Goal: Task Accomplishment & Management: Use online tool/utility

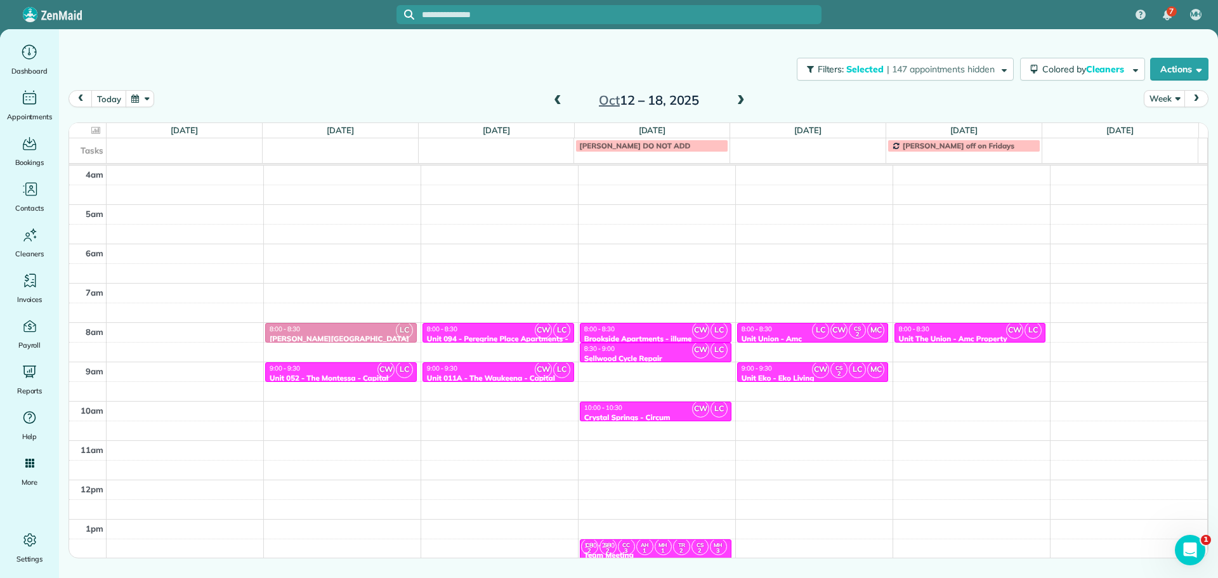
scroll to position [119, 0]
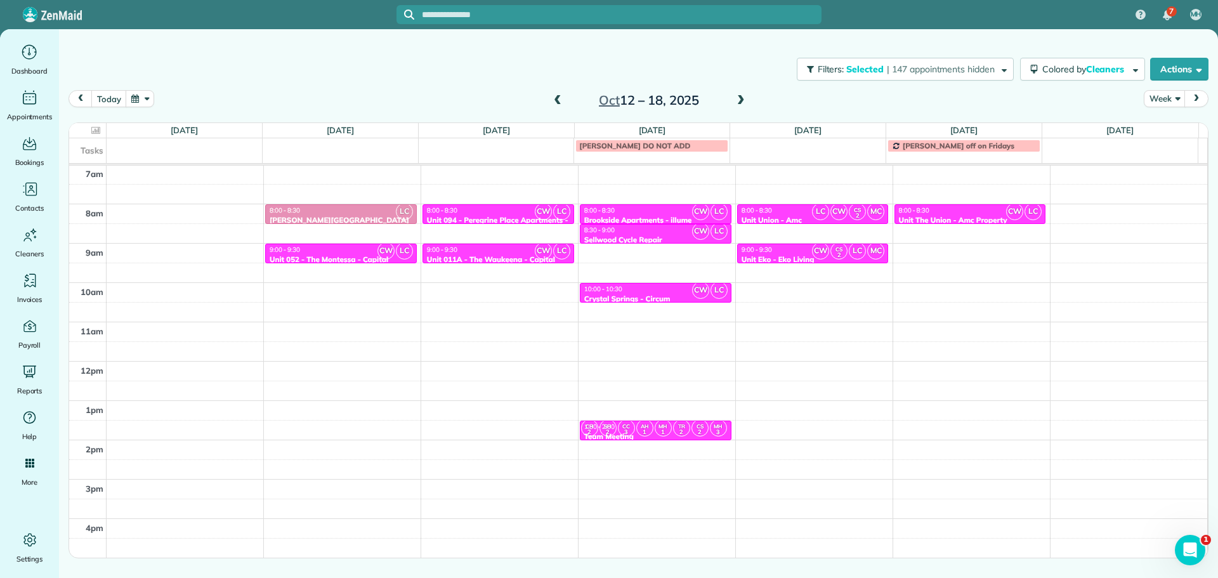
click at [558, 96] on span at bounding box center [558, 100] width 14 height 11
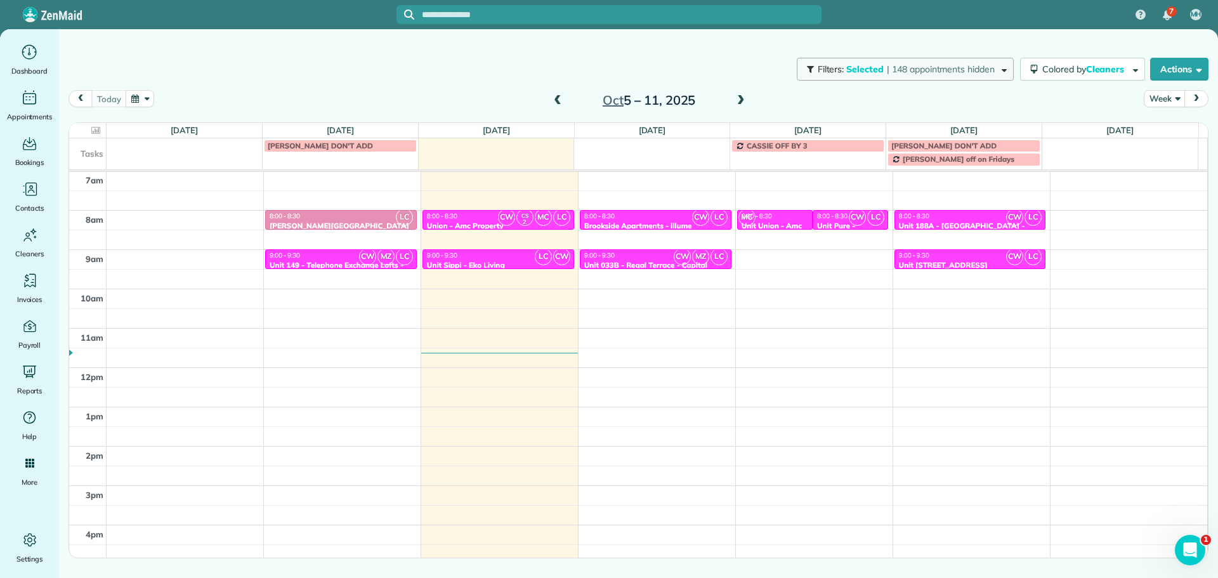
click at [930, 75] on button "Filters: Selected | 148 appointments hidden" at bounding box center [905, 69] width 217 height 23
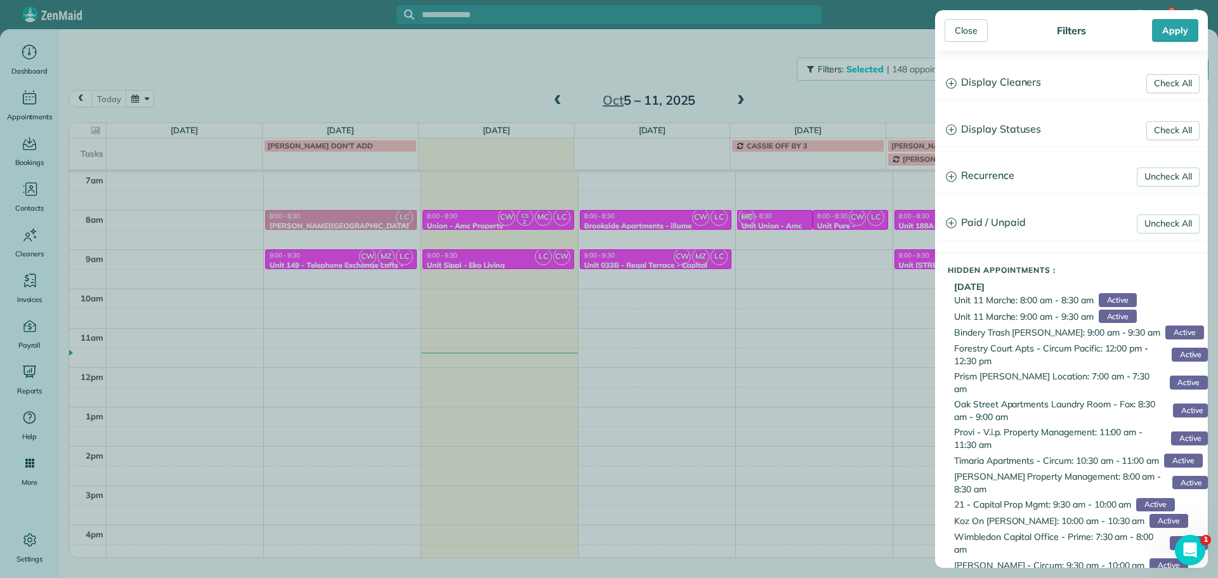
click at [976, 69] on h3 "Display Cleaners" at bounding box center [1071, 83] width 271 height 32
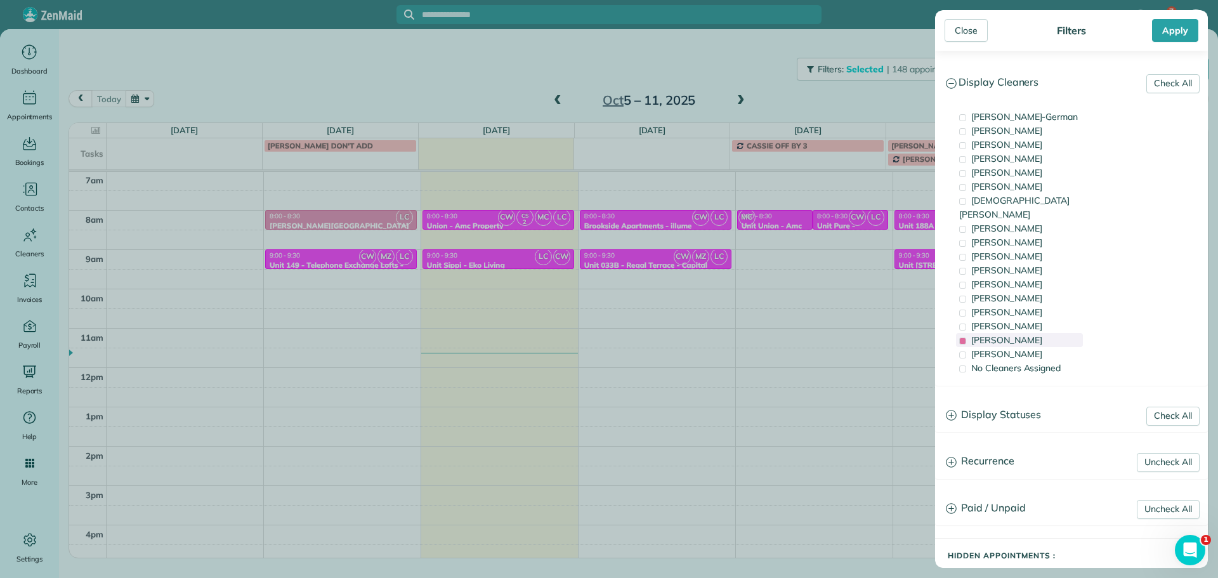
click at [1031, 333] on div "[PERSON_NAME]" at bounding box center [1019, 340] width 127 height 14
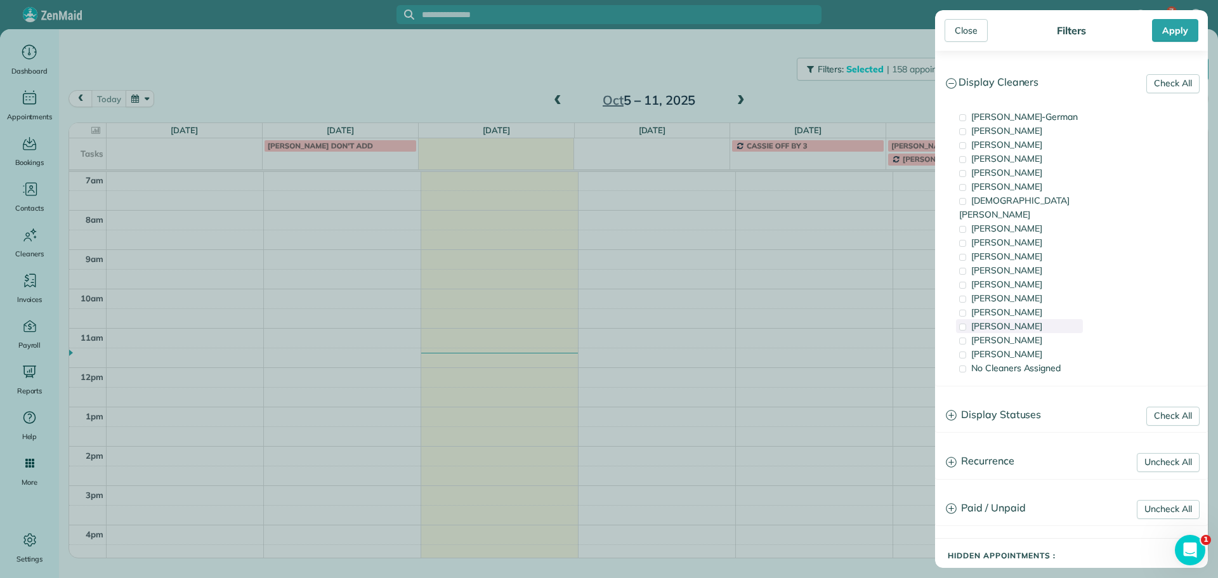
click at [1023, 320] on span "[PERSON_NAME]" at bounding box center [1006, 325] width 71 height 11
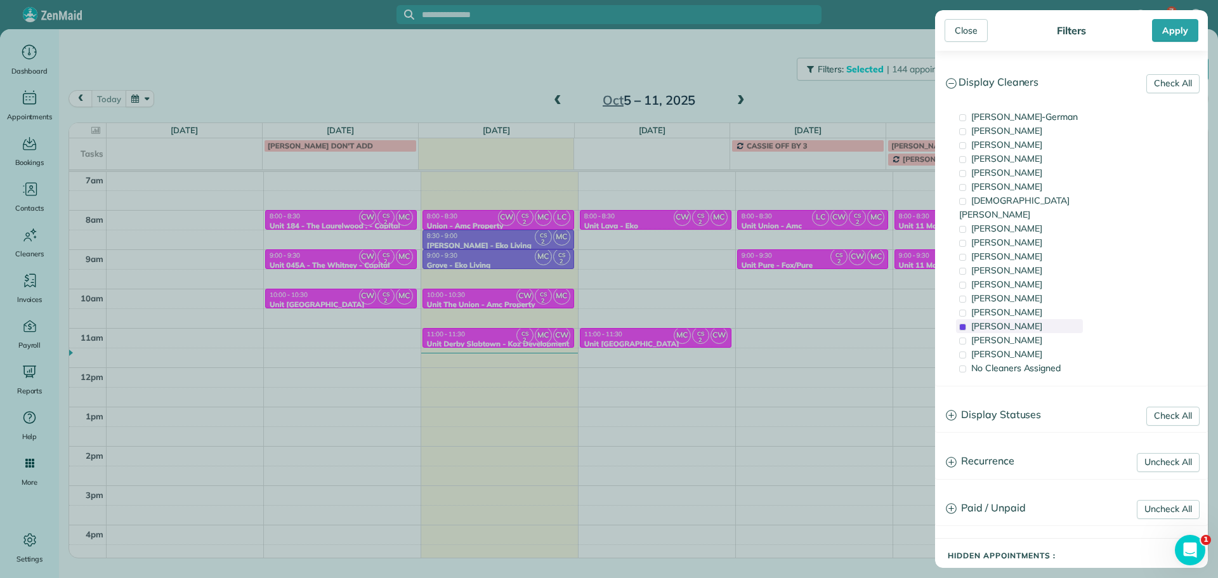
click at [1023, 320] on span "[PERSON_NAME]" at bounding box center [1006, 325] width 71 height 11
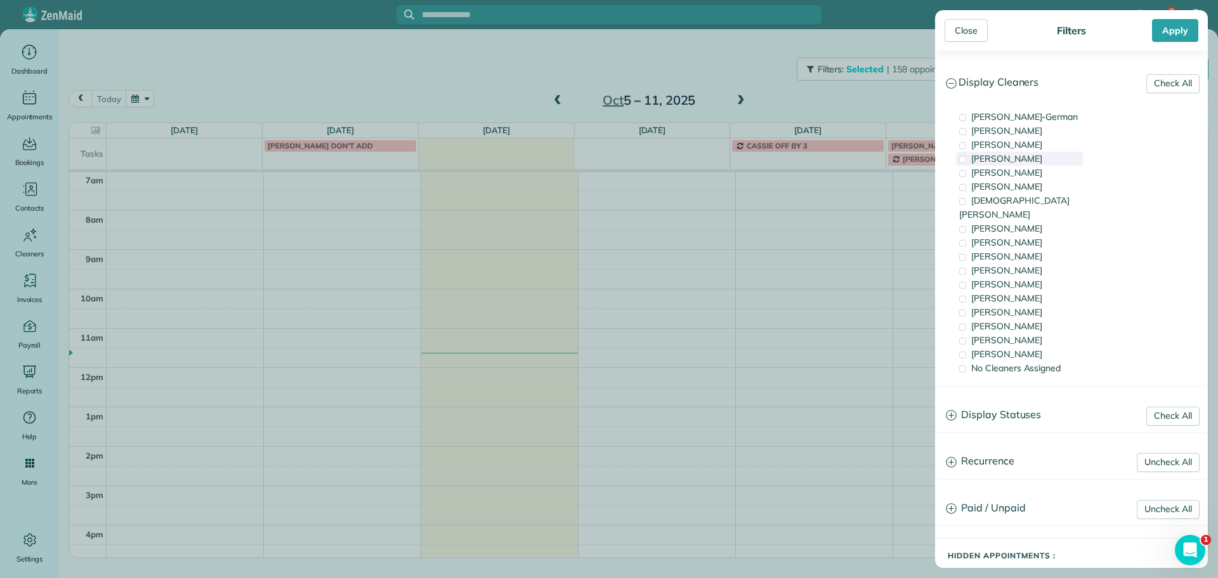
click at [1028, 161] on div "[PERSON_NAME]" at bounding box center [1019, 159] width 127 height 14
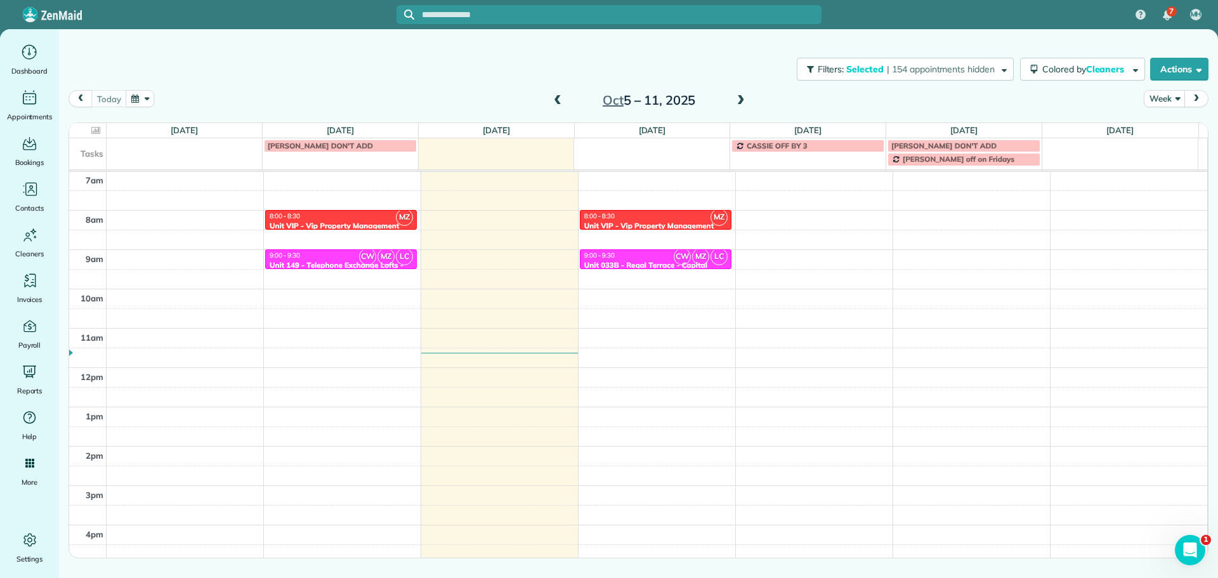
click at [384, 267] on div "Close Filters Apply Check All Display Cleaners [PERSON_NAME]-German [PERSON_NAM…" at bounding box center [609, 289] width 1218 height 578
click at [352, 261] on div "Unit 149 - Telephone Exchange Lofts - Capital" at bounding box center [341, 270] width 144 height 18
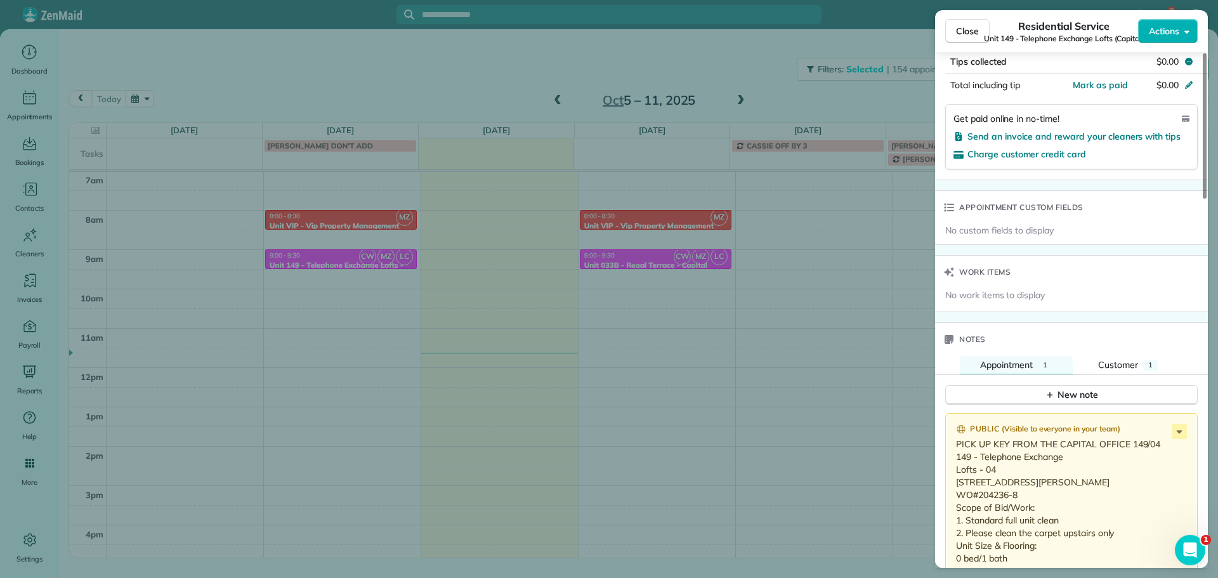
scroll to position [961, 0]
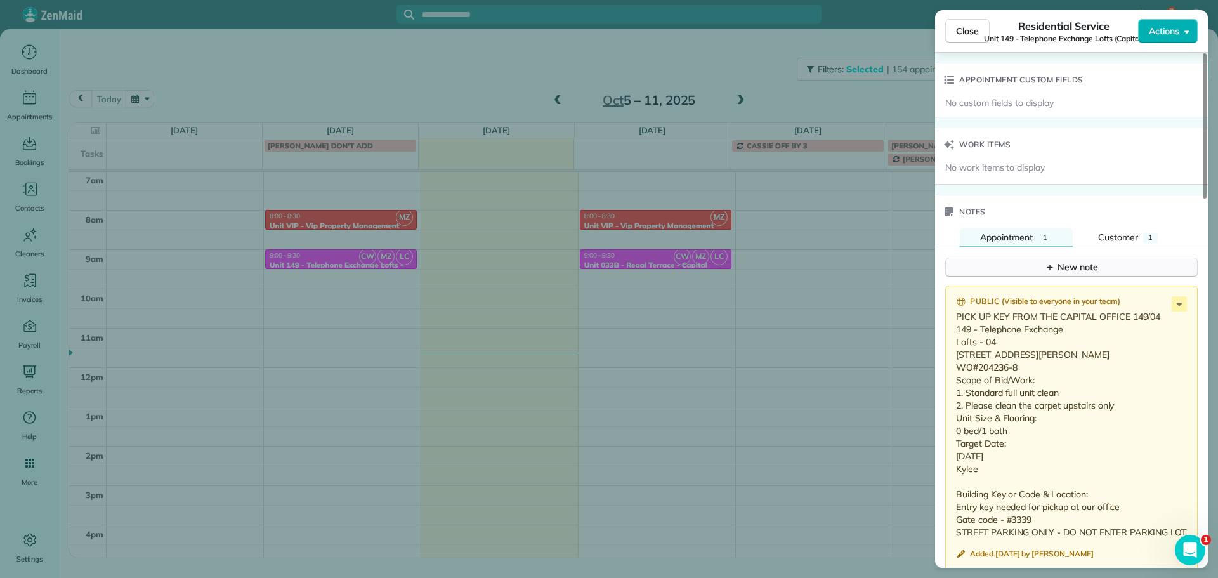
click at [1091, 270] on div "New note" at bounding box center [1071, 267] width 53 height 13
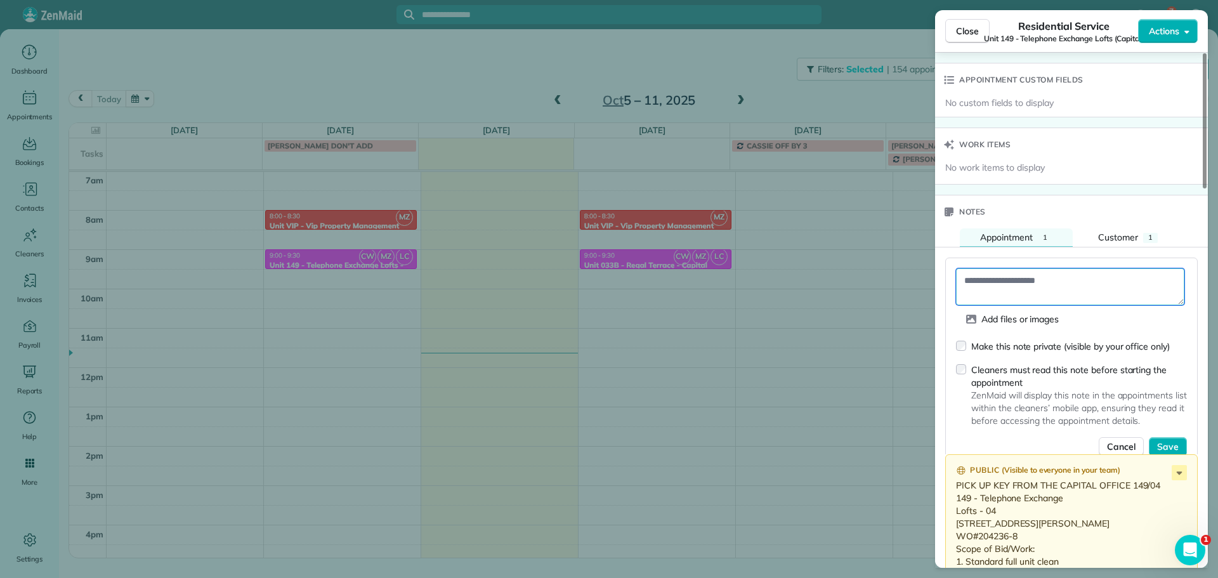
click at [1091, 278] on textarea at bounding box center [1070, 286] width 228 height 37
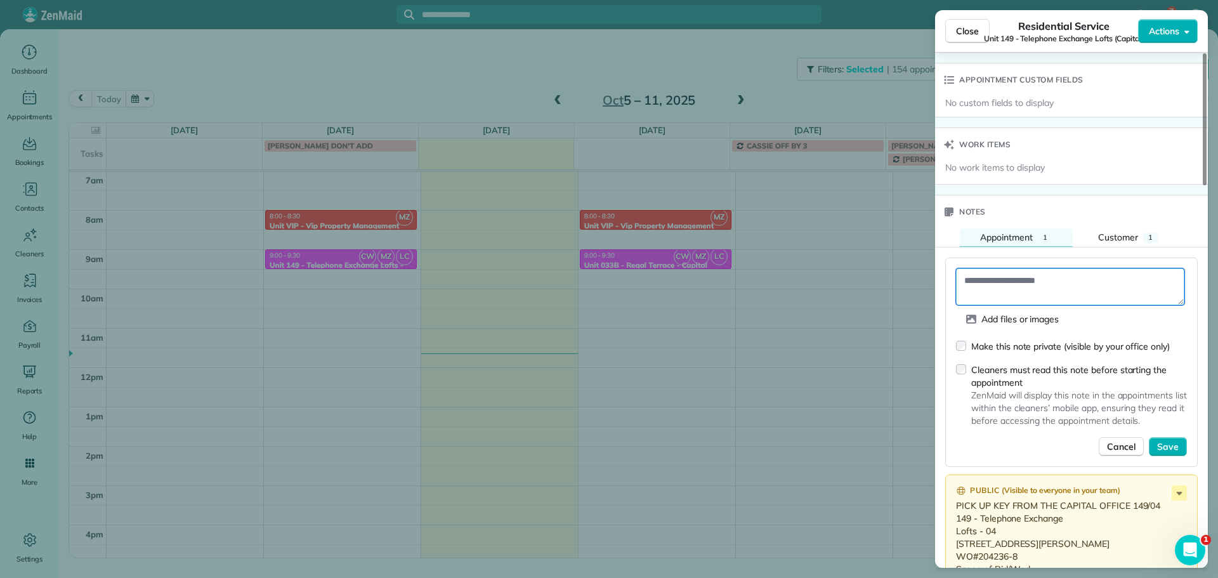
paste textarea "**********"
type textarea "**********"
click at [1176, 443] on span "Save" at bounding box center [1168, 446] width 22 height 13
